Goal: Find contact information

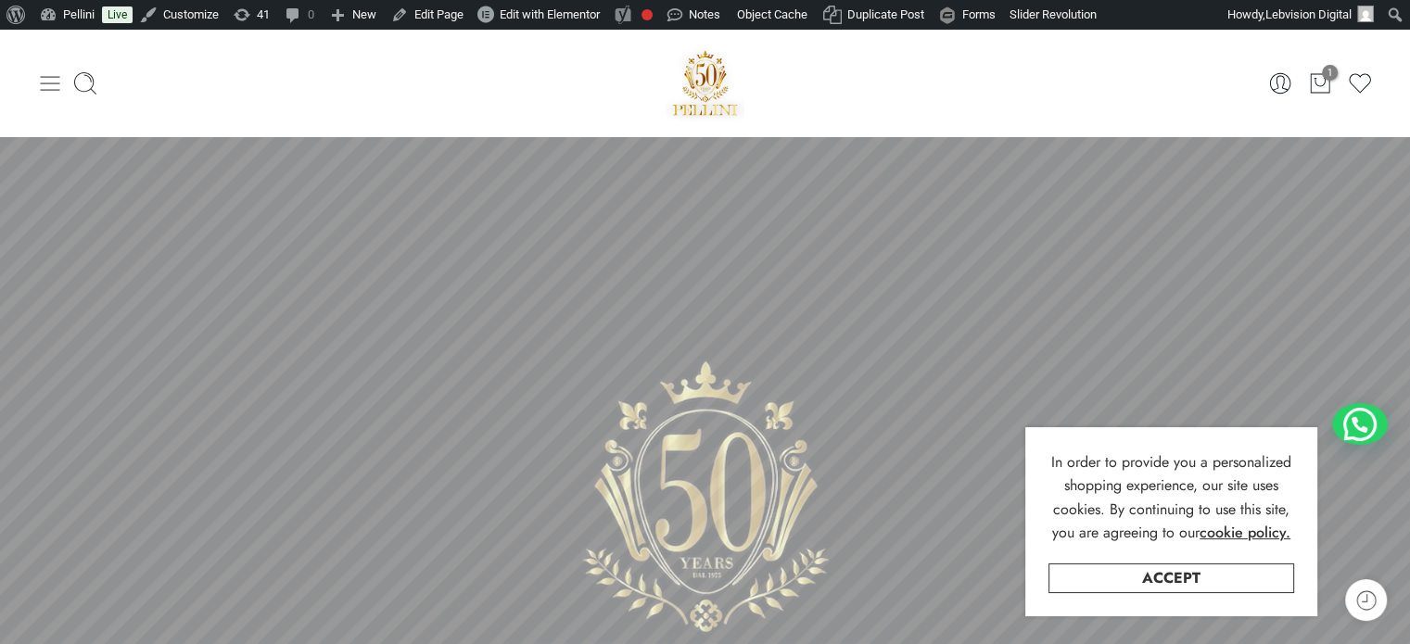
click at [52, 77] on icon at bounding box center [50, 83] width 19 height 15
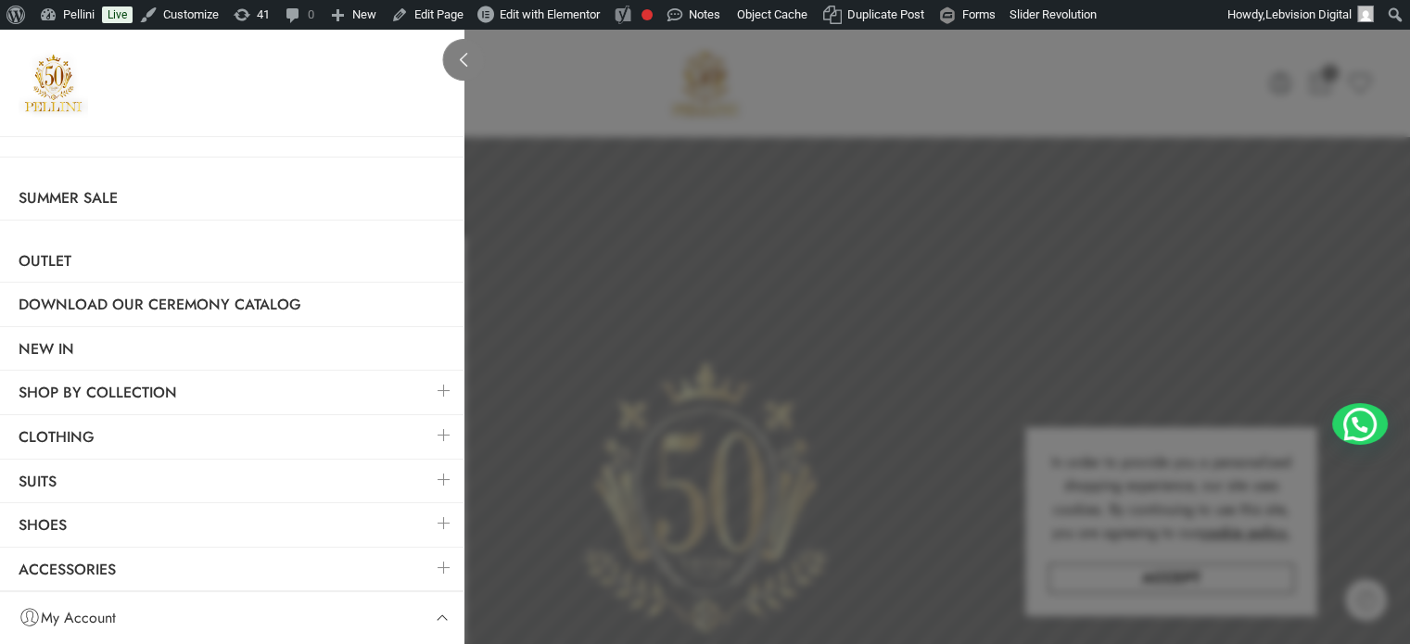
click at [466, 57] on icon at bounding box center [464, 60] width 14 height 14
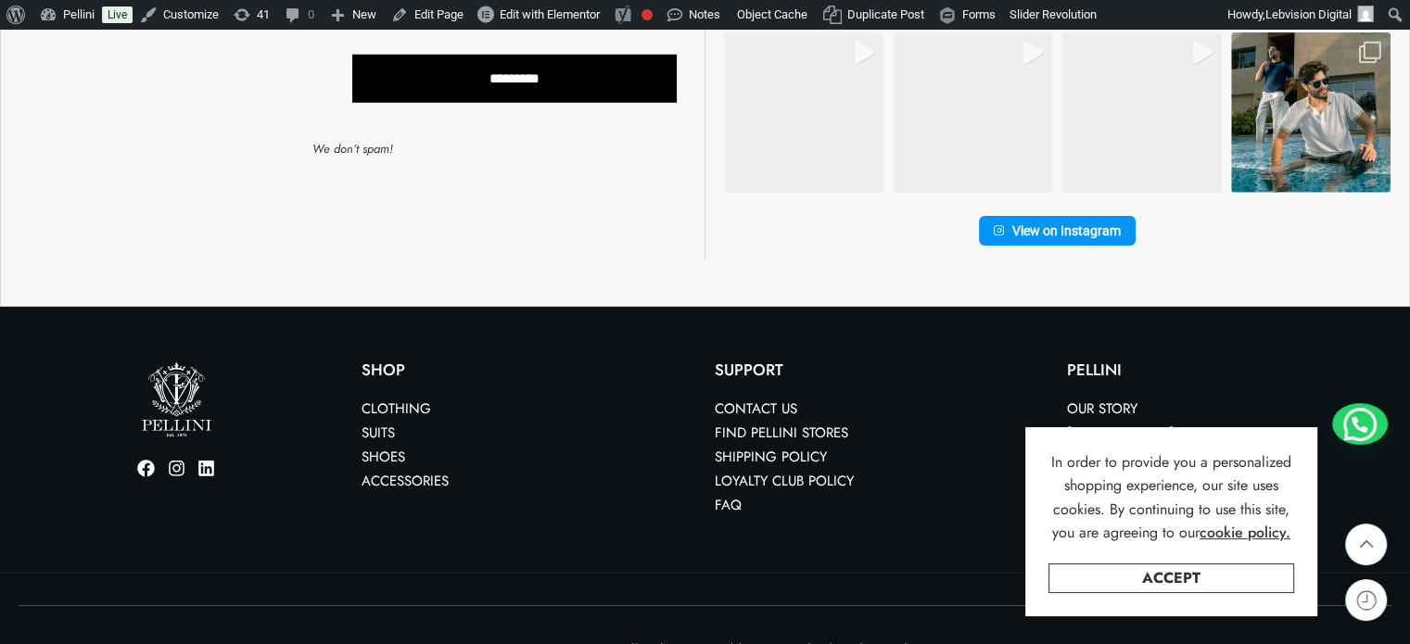
scroll to position [5565, 0]
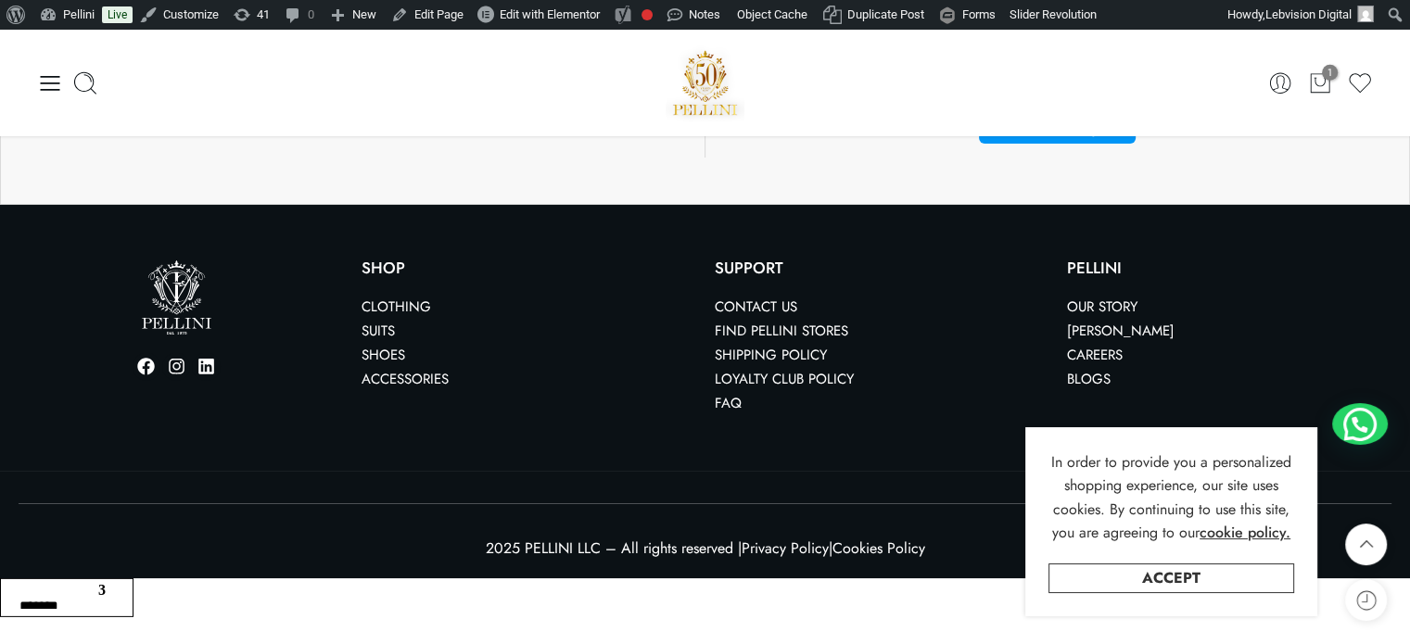
click at [760, 306] on link "Contact us" at bounding box center [756, 307] width 82 height 20
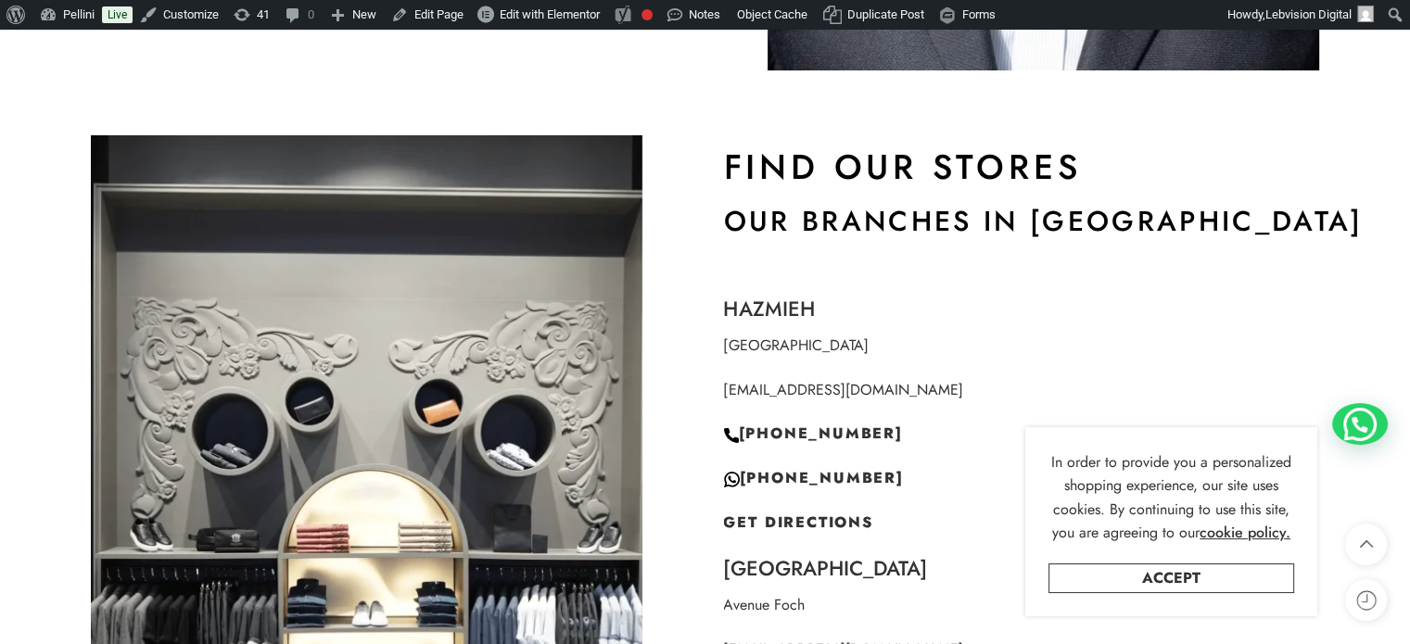
scroll to position [1205, 0]
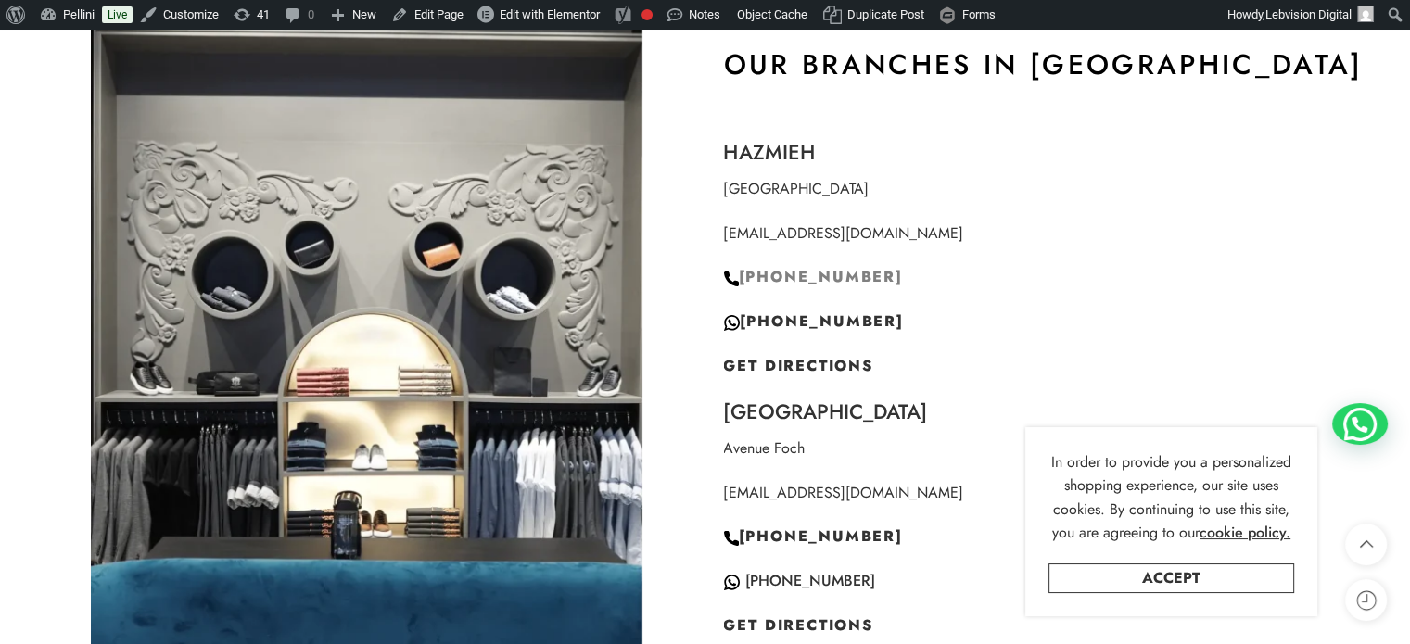
drag, startPoint x: 906, startPoint y: 273, endPoint x: 750, endPoint y: 277, distance: 156.7
click at [750, 277] on p "+961 1 489 483" at bounding box center [1044, 277] width 640 height 24
copy span "961 1 489 483"
